Goal: Information Seeking & Learning: Learn about a topic

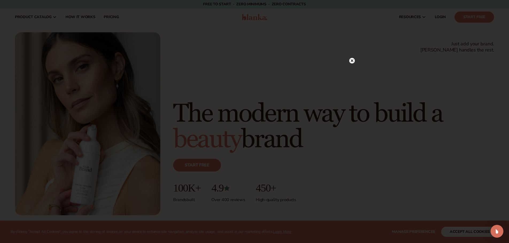
click at [354, 63] on icon at bounding box center [352, 61] width 6 height 6
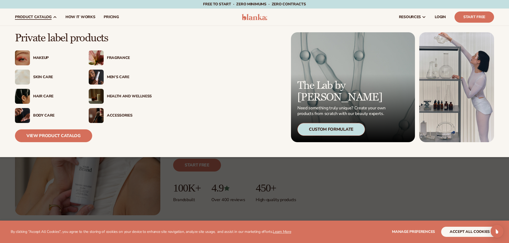
click at [43, 23] on link "product catalog" at bounding box center [36, 17] width 51 height 17
click at [36, 56] on div "Makeup" at bounding box center [55, 58] width 45 height 5
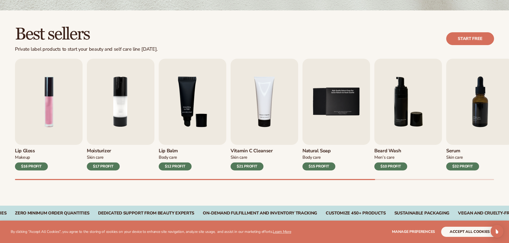
scroll to position [133, 0]
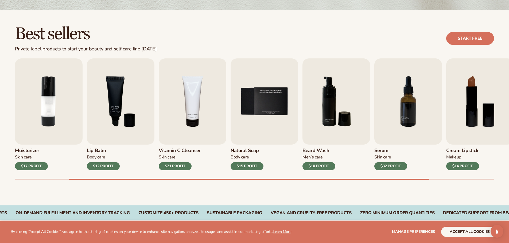
click at [460, 156] on div "Makeup" at bounding box center [462, 158] width 33 height 6
click at [461, 127] on img "8 / 9" at bounding box center [480, 102] width 68 height 86
click at [467, 169] on div "$14 PROFIT" at bounding box center [462, 166] width 33 height 8
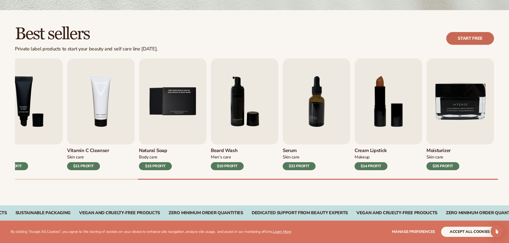
click at [466, 41] on link "Start free" at bounding box center [470, 38] width 48 height 13
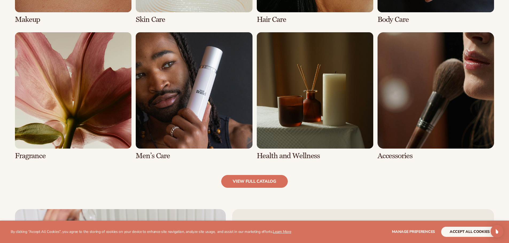
scroll to position [507, 0]
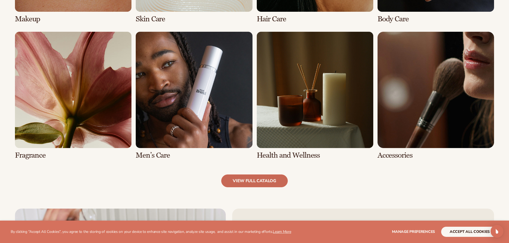
click at [267, 177] on link "view full catalog" at bounding box center [254, 181] width 67 height 13
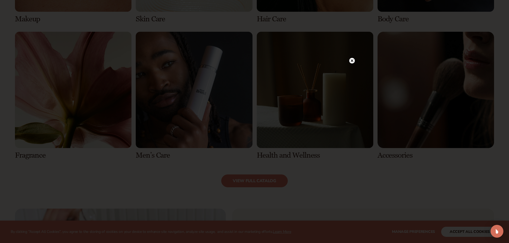
click at [354, 62] on circle at bounding box center [352, 61] width 6 height 6
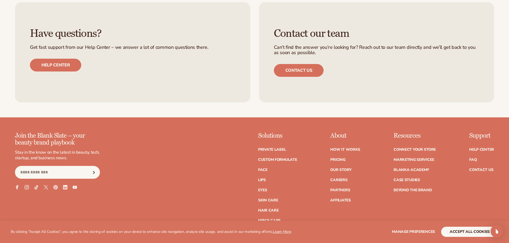
scroll to position [961, 0]
click at [336, 154] on ul "How It Works Pricing Our Story Careers Partners Affiliates" at bounding box center [345, 172] width 30 height 60
click at [335, 158] on link "Pricing" at bounding box center [337, 160] width 15 height 4
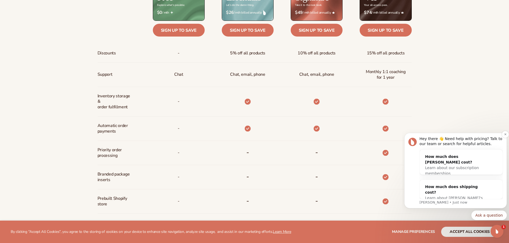
scroll to position [293, 0]
click at [504, 135] on button "Dismiss notification" at bounding box center [505, 134] width 7 height 7
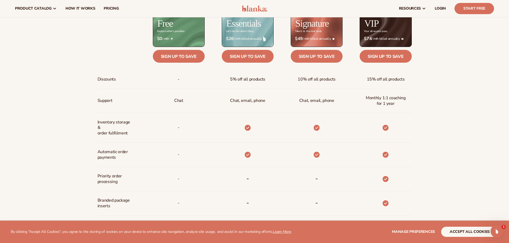
scroll to position [267, 0]
click at [477, 235] on button "accept all cookies" at bounding box center [469, 232] width 57 height 10
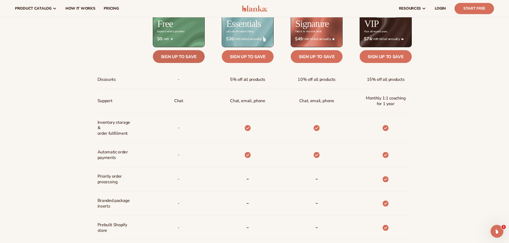
click at [185, 59] on link "Sign up to save" at bounding box center [179, 56] width 52 height 13
